Goal: Transaction & Acquisition: Purchase product/service

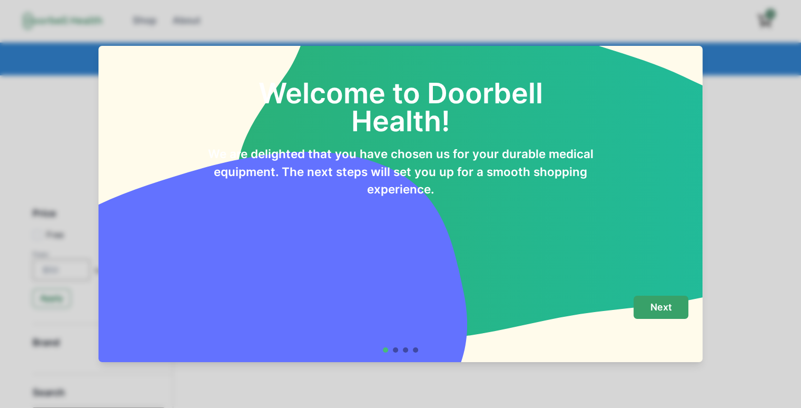
click at [666, 303] on p "Next" at bounding box center [661, 307] width 22 height 12
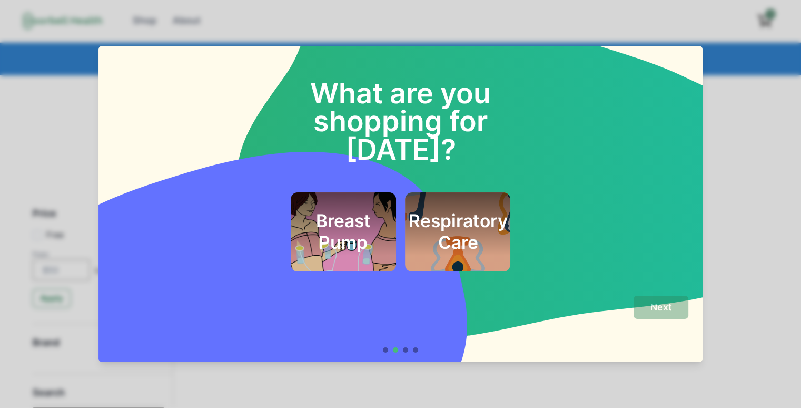
click at [453, 210] on h2 "Respiratory Care" at bounding box center [457, 231] width 99 height 43
click at [663, 308] on p "Next" at bounding box center [661, 307] width 22 height 12
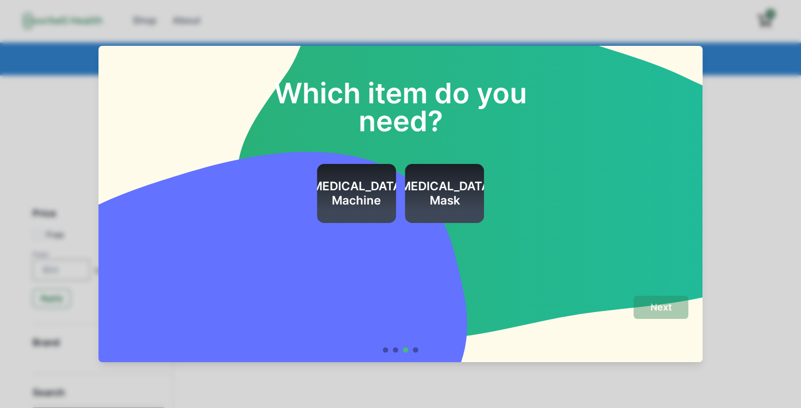
click at [351, 205] on h2 "[MEDICAL_DATA] Machine" at bounding box center [356, 193] width 99 height 28
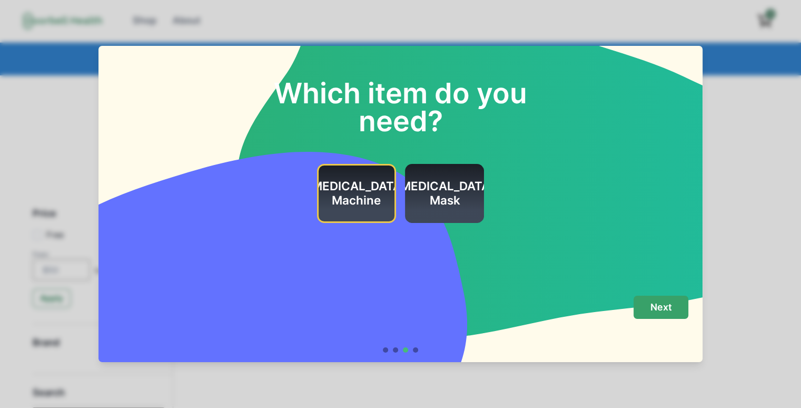
click at [678, 304] on button "Next" at bounding box center [661, 307] width 55 height 24
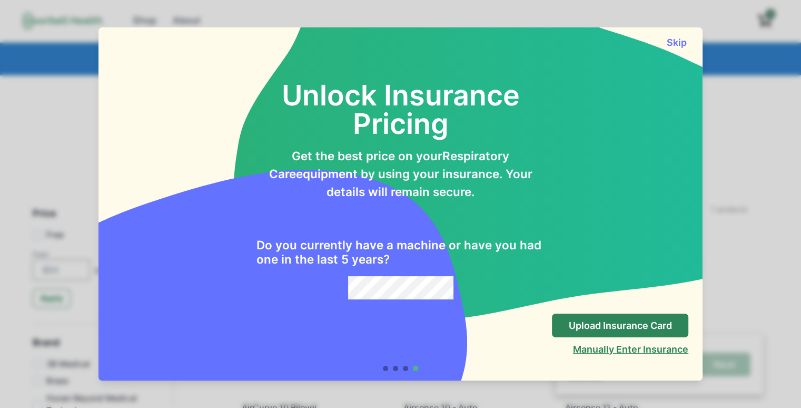
click at [633, 352] on button "Manually Enter Insurance" at bounding box center [630, 348] width 115 height 11
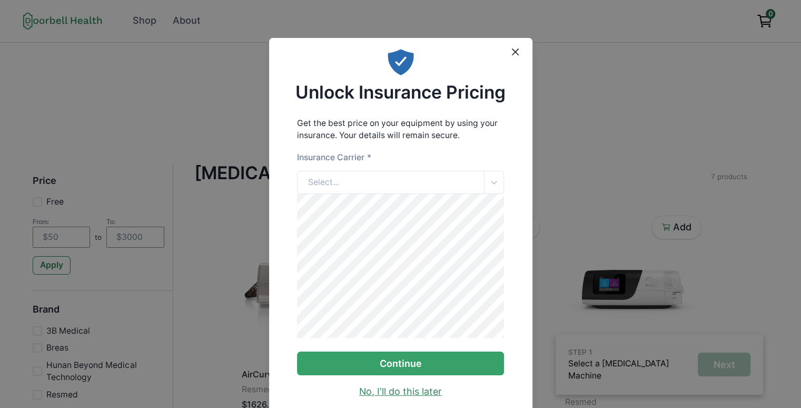
click at [429, 397] on link "No, I'll do this later" at bounding box center [400, 391] width 83 height 14
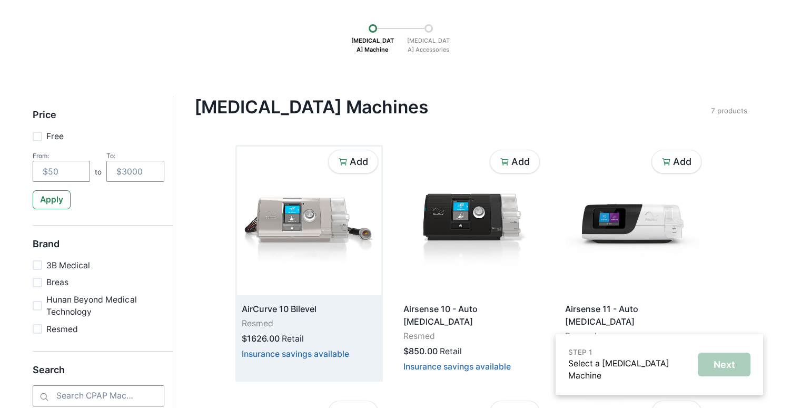
scroll to position [211, 0]
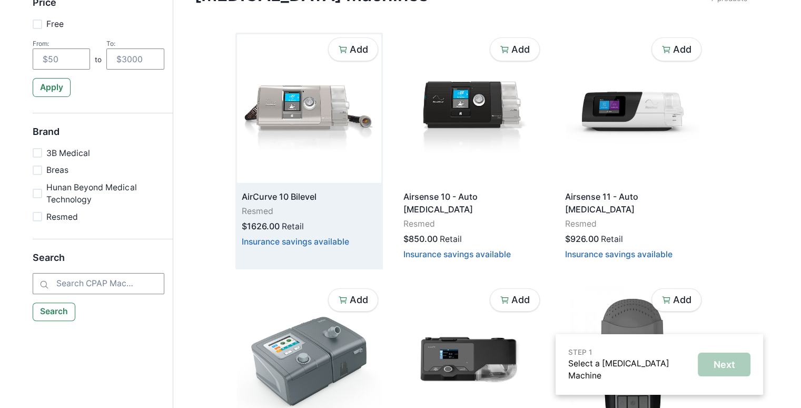
click at [312, 144] on img at bounding box center [309, 108] width 144 height 149
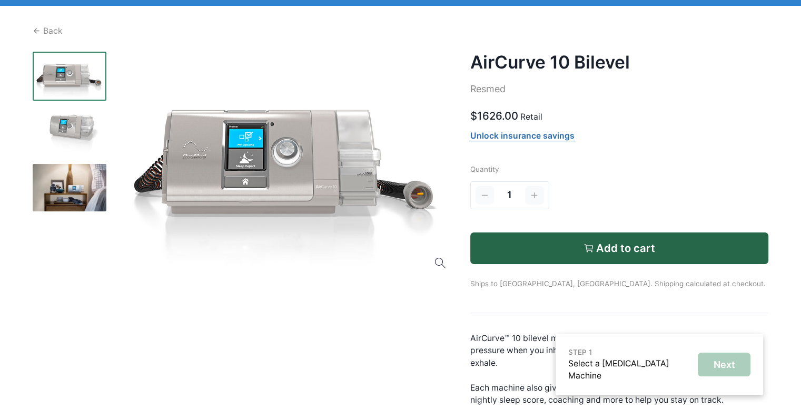
scroll to position [211, 0]
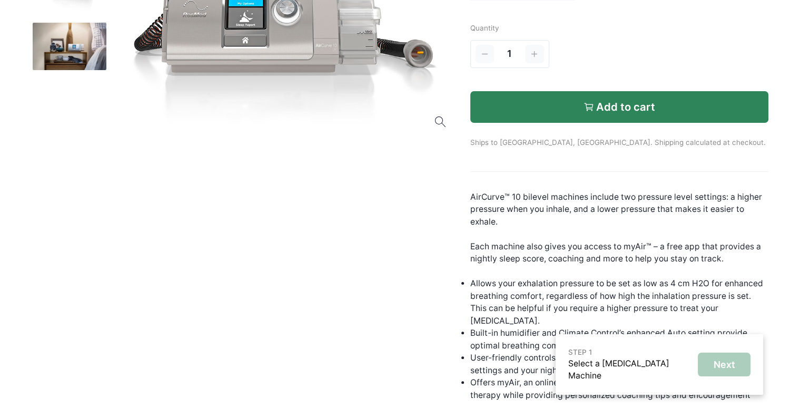
click at [575, 103] on button "Add to cart" at bounding box center [619, 107] width 299 height 32
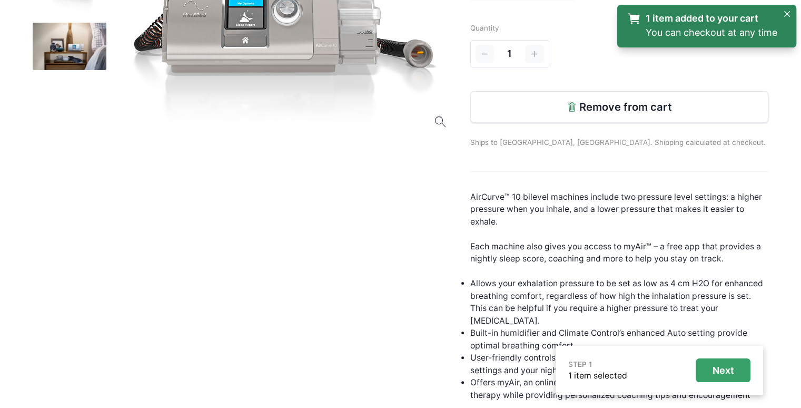
click at [721, 368] on p "Next" at bounding box center [724, 370] width 22 height 12
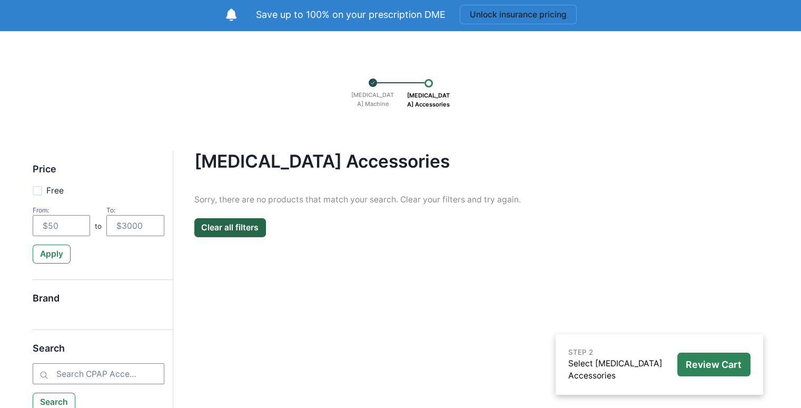
scroll to position [105, 0]
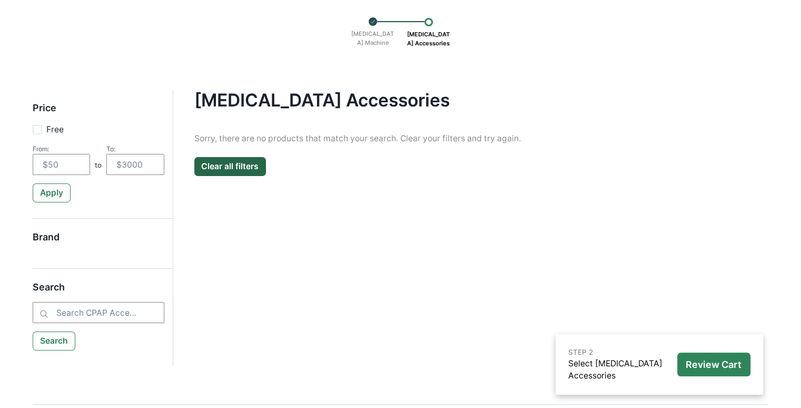
click at [240, 177] on div "[MEDICAL_DATA] Accessories Filter Clear all Price Free From: to To: Apply Brand…" at bounding box center [471, 195] width 596 height 211
click at [237, 169] on button "Clear all filters" at bounding box center [230, 166] width 72 height 19
click at [699, 367] on p "Review Cart" at bounding box center [714, 365] width 56 height 12
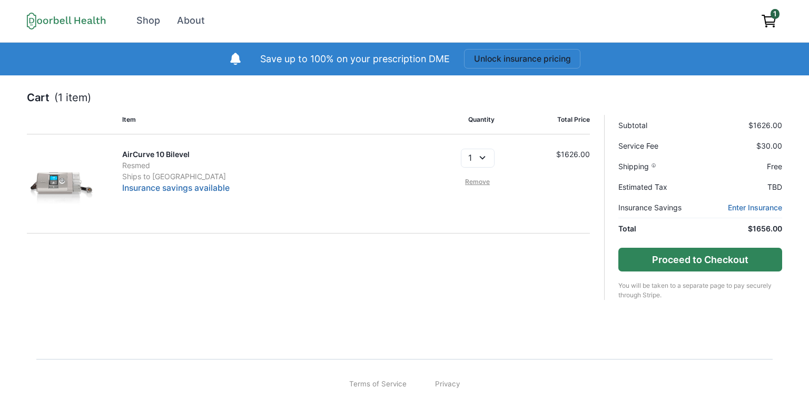
click at [657, 261] on button "Proceed to Checkout" at bounding box center [699, 260] width 163 height 24
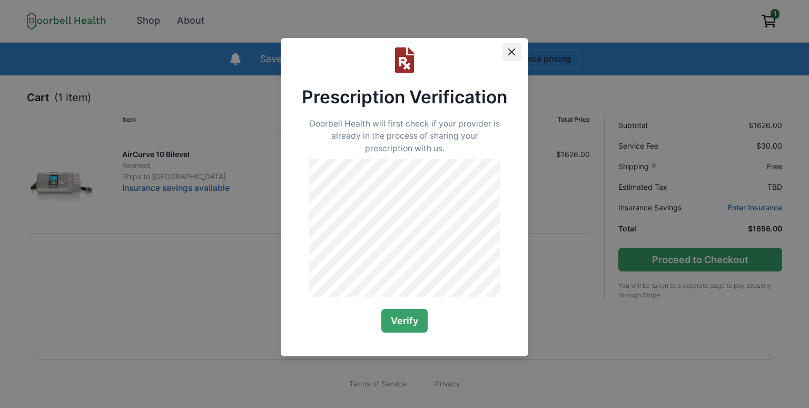
click at [512, 51] on icon "Close" at bounding box center [511, 51] width 7 height 7
